Goal: Information Seeking & Learning: Check status

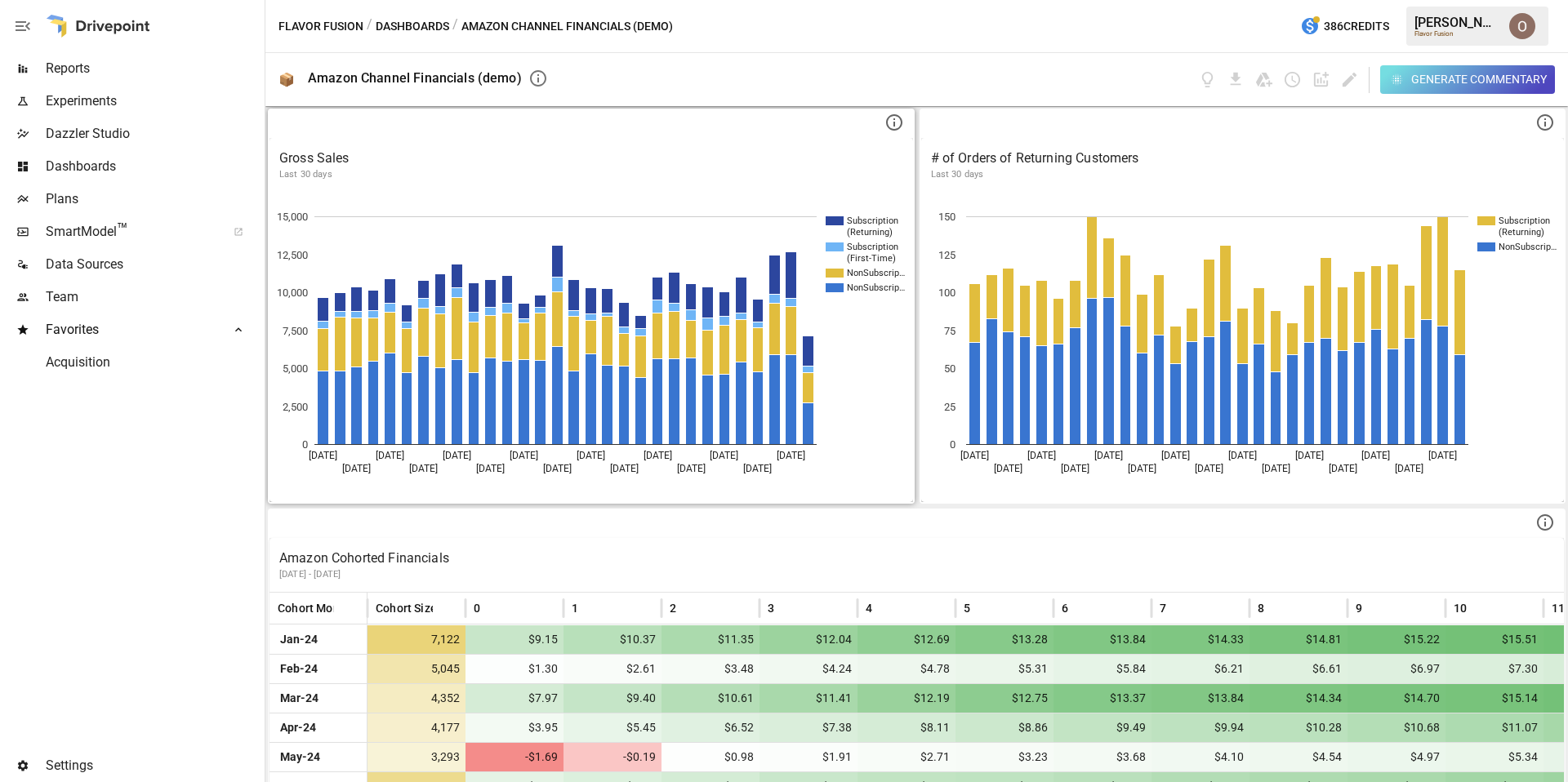
click at [645, 178] on p "Last 30 days" at bounding box center [591, 175] width 624 height 13
click at [1149, 81] on div "Generate Commentary" at bounding box center [1479, 79] width 135 height 21
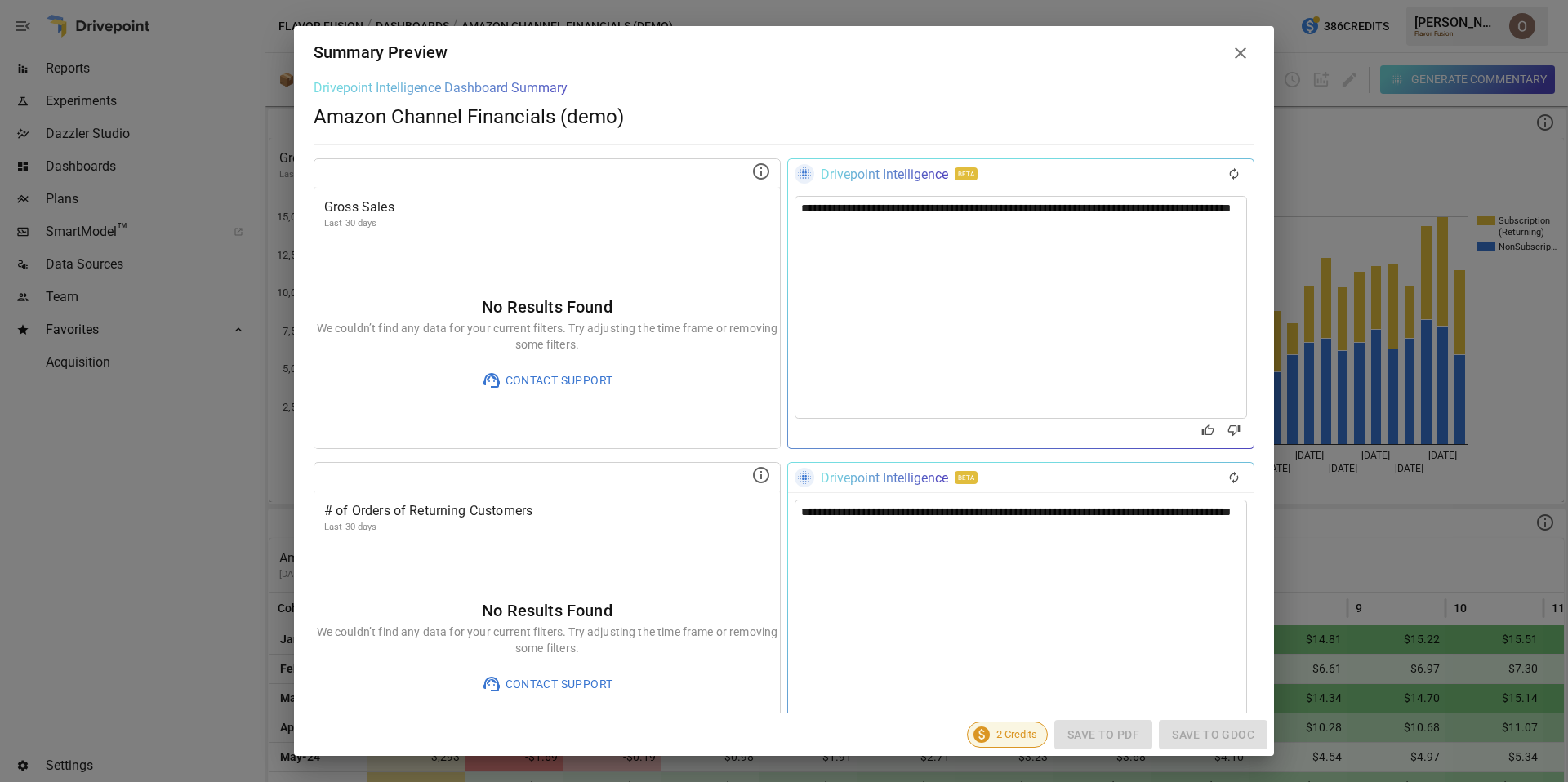
click at [1149, 49] on icon at bounding box center [1241, 53] width 12 height 12
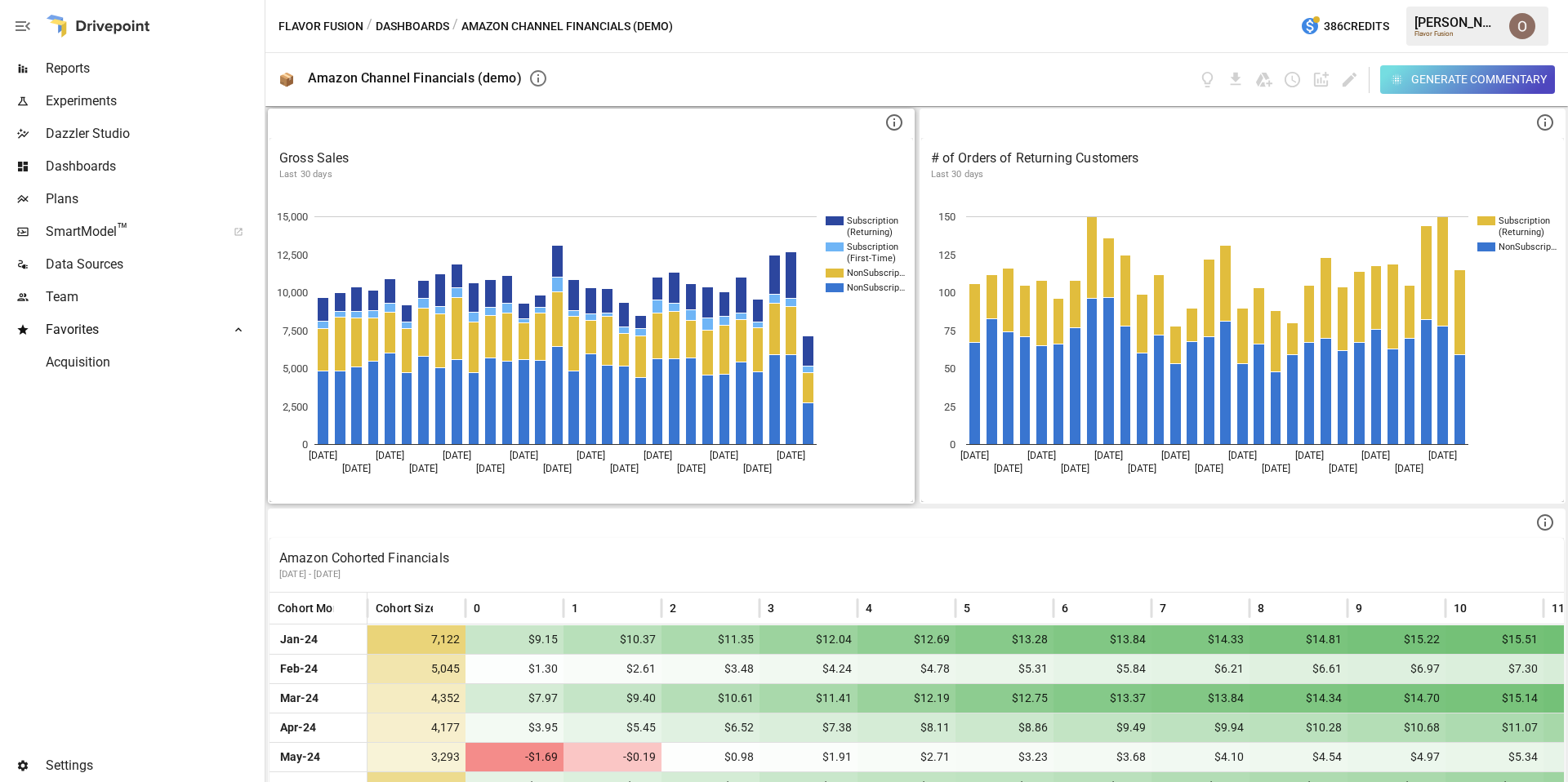
click at [537, 169] on p "Last 30 days" at bounding box center [591, 175] width 624 height 13
